Goal: Task Accomplishment & Management: Use online tool/utility

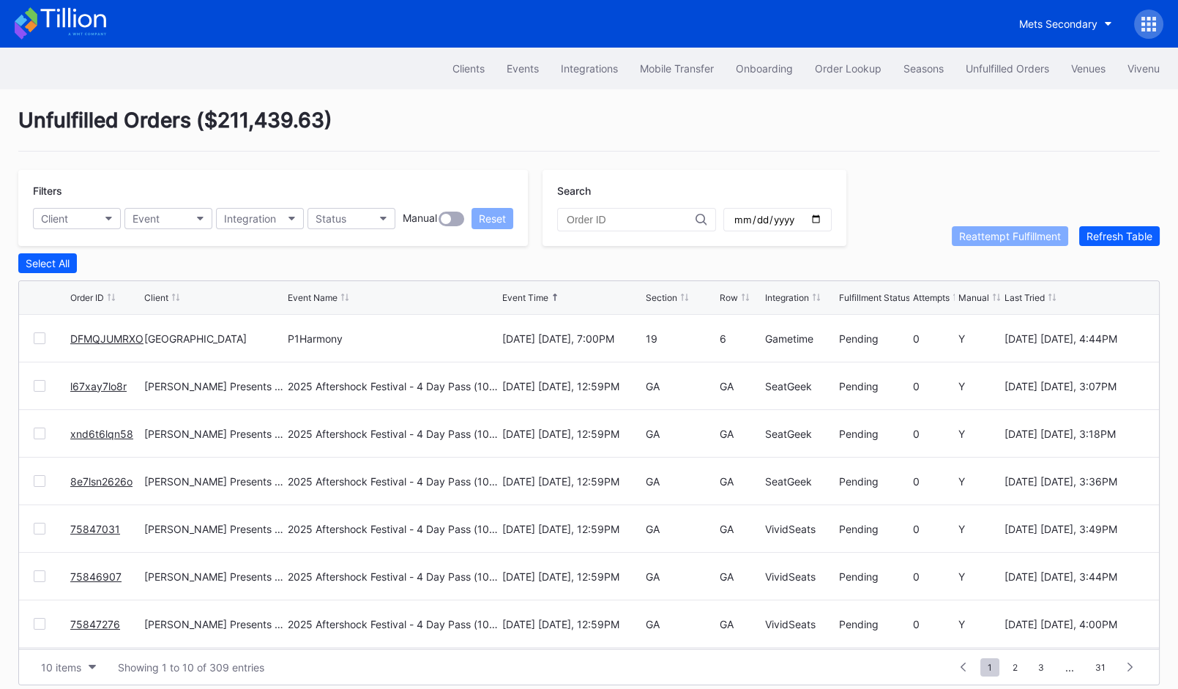
click at [108, 334] on link "DFMQJUMRXO" at bounding box center [106, 338] width 73 height 12
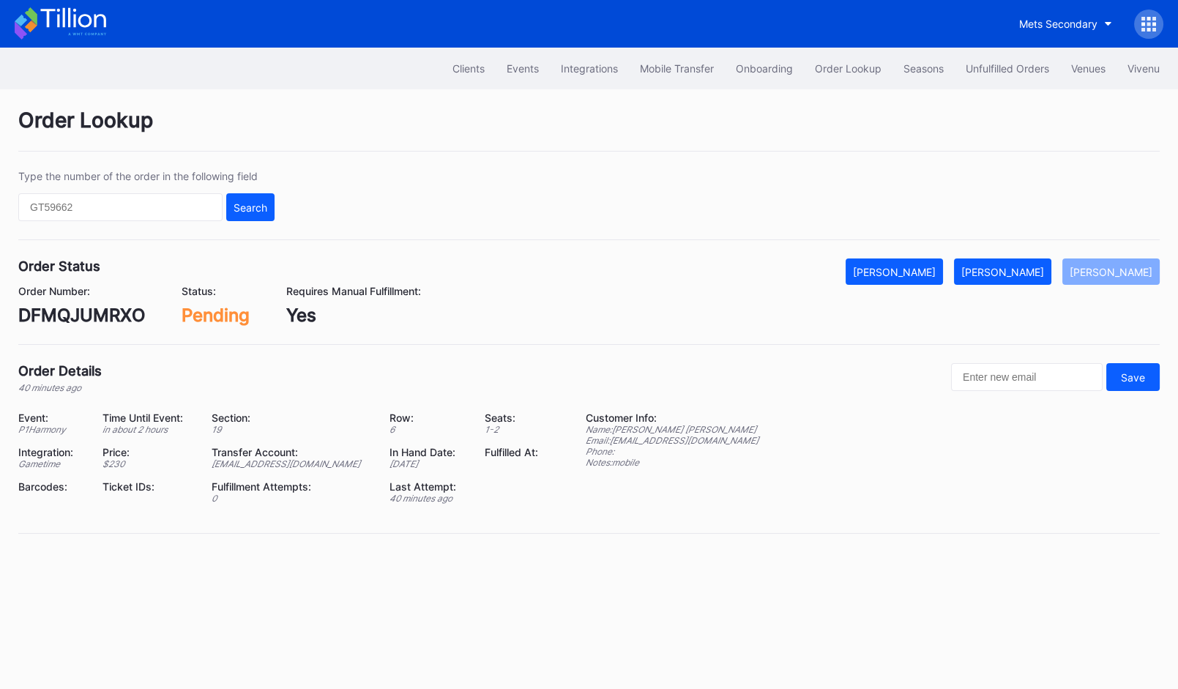
click at [75, 308] on div "DFMQJUMRXO" at bounding box center [81, 315] width 127 height 21
copy div "DFMQJUMRXO"
click at [1039, 271] on div "Mark Fulfilled" at bounding box center [1002, 272] width 83 height 12
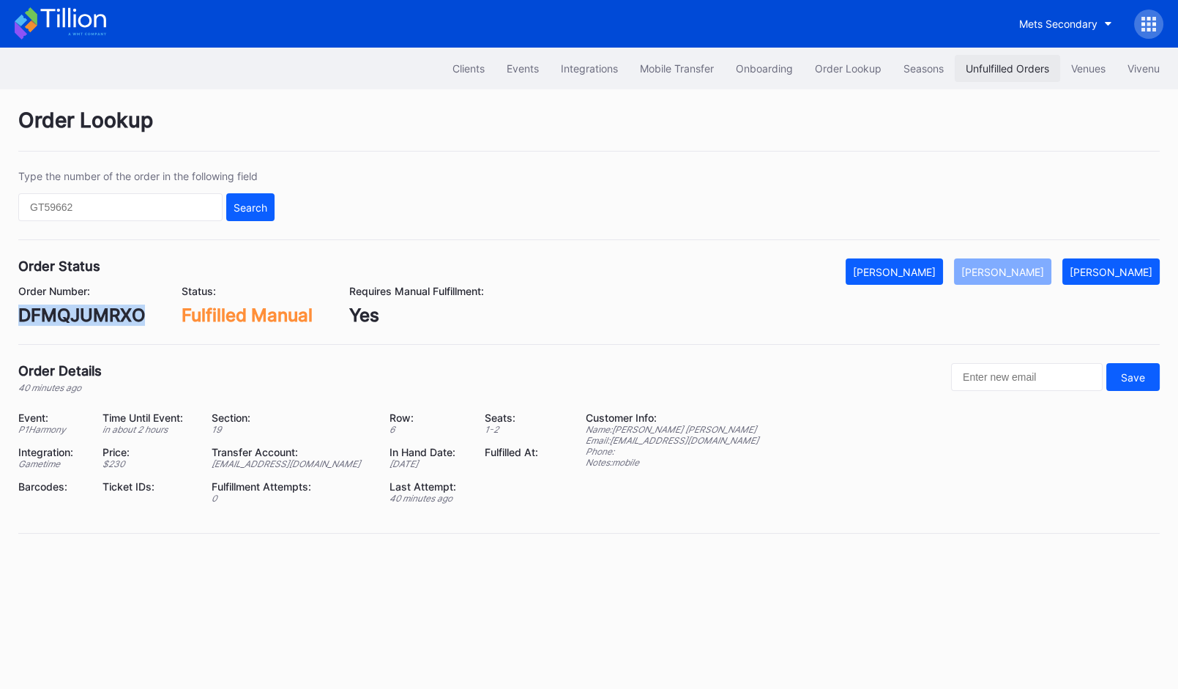
click at [995, 67] on div "Unfulfilled Orders" at bounding box center [1007, 68] width 83 height 12
